Goal: Information Seeking & Learning: Check status

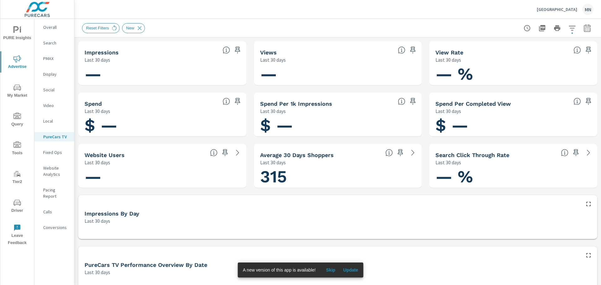
click at [346, 268] on span "Update" at bounding box center [350, 270] width 15 height 6
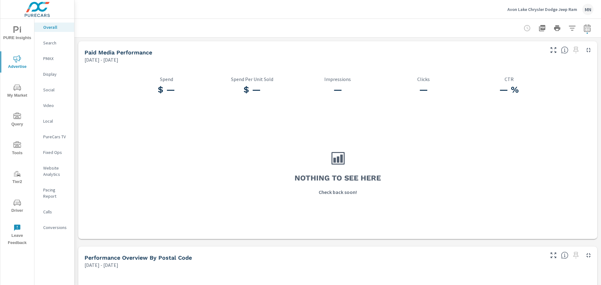
click at [62, 136] on p "PureCars TV" at bounding box center [56, 137] width 26 height 6
